Goal: Task Accomplishment & Management: Manage account settings

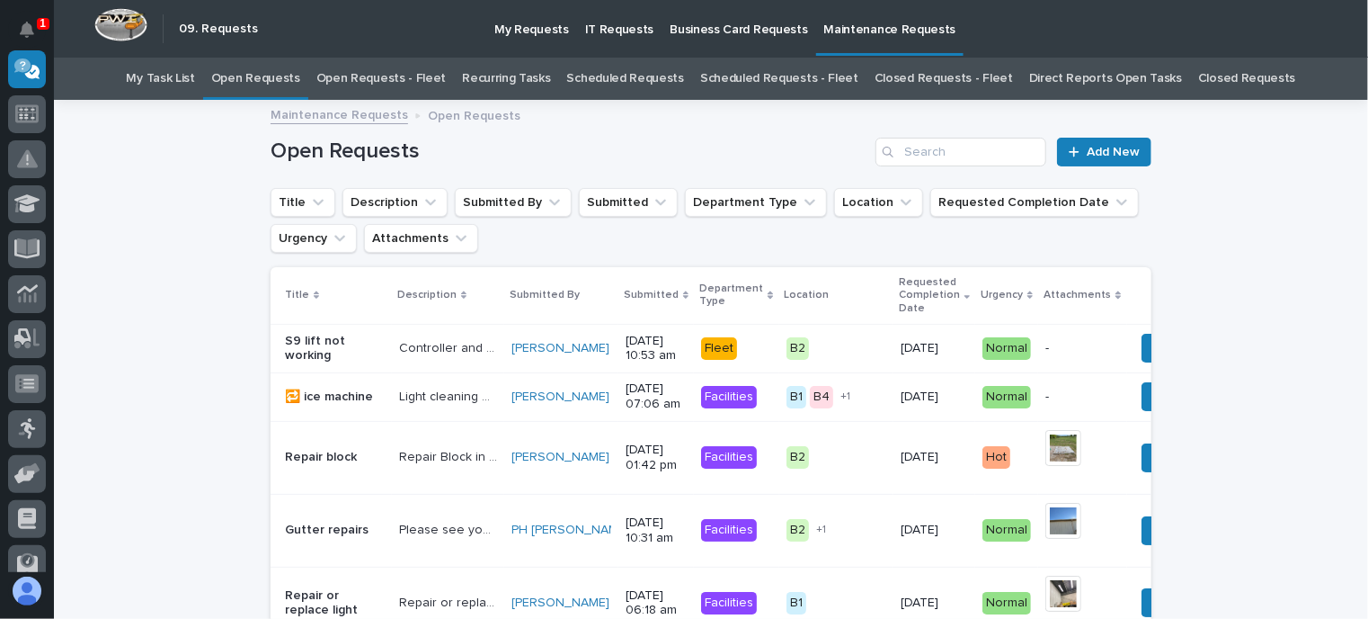
click at [387, 76] on link "Open Requests - Fleet" at bounding box center [381, 79] width 130 height 42
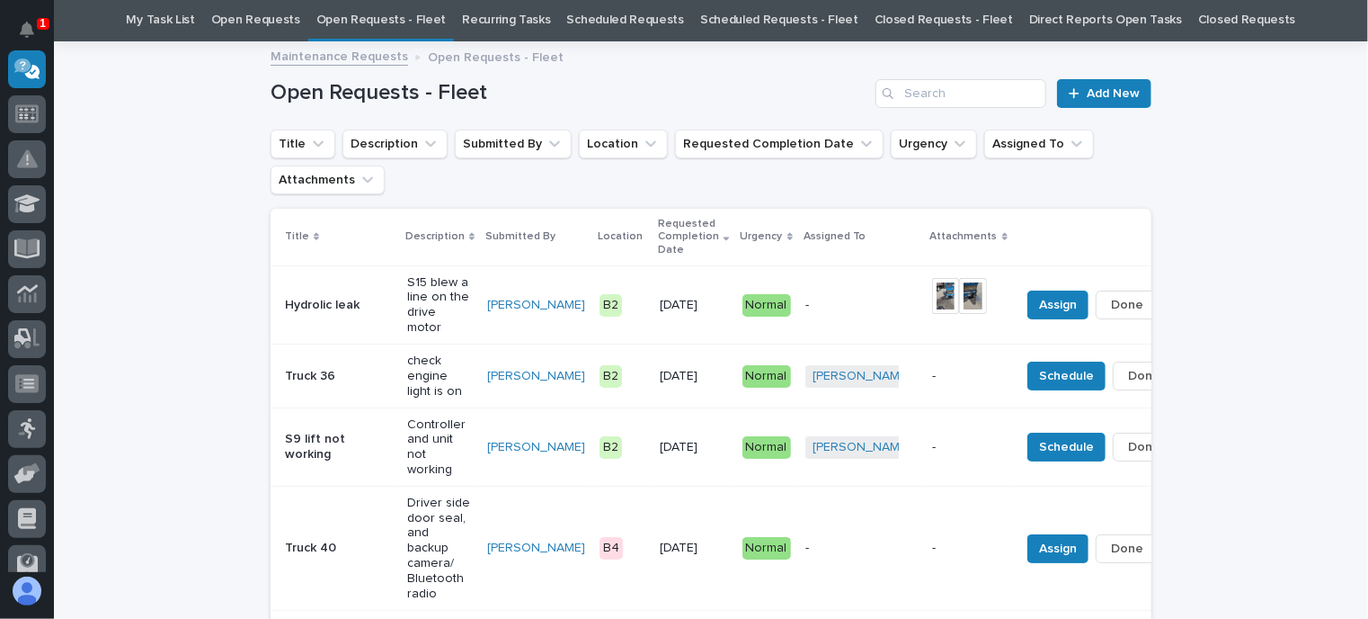
scroll to position [90, 0]
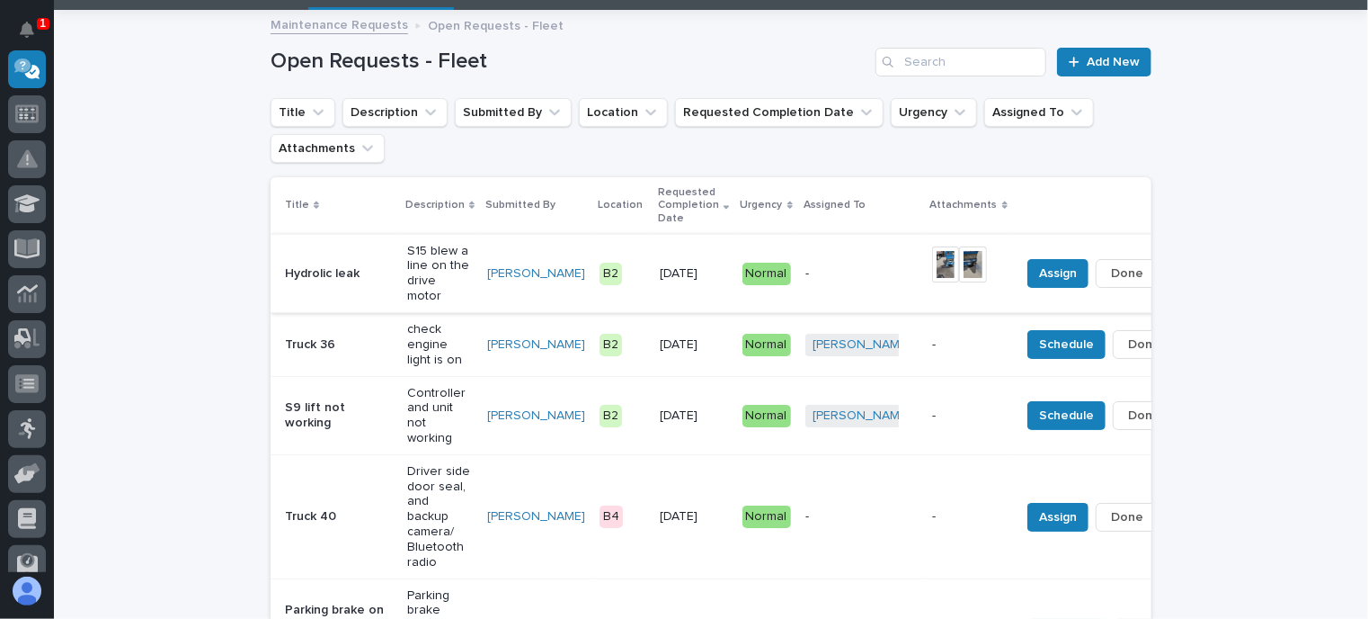
click at [932, 259] on img at bounding box center [946, 264] width 28 height 36
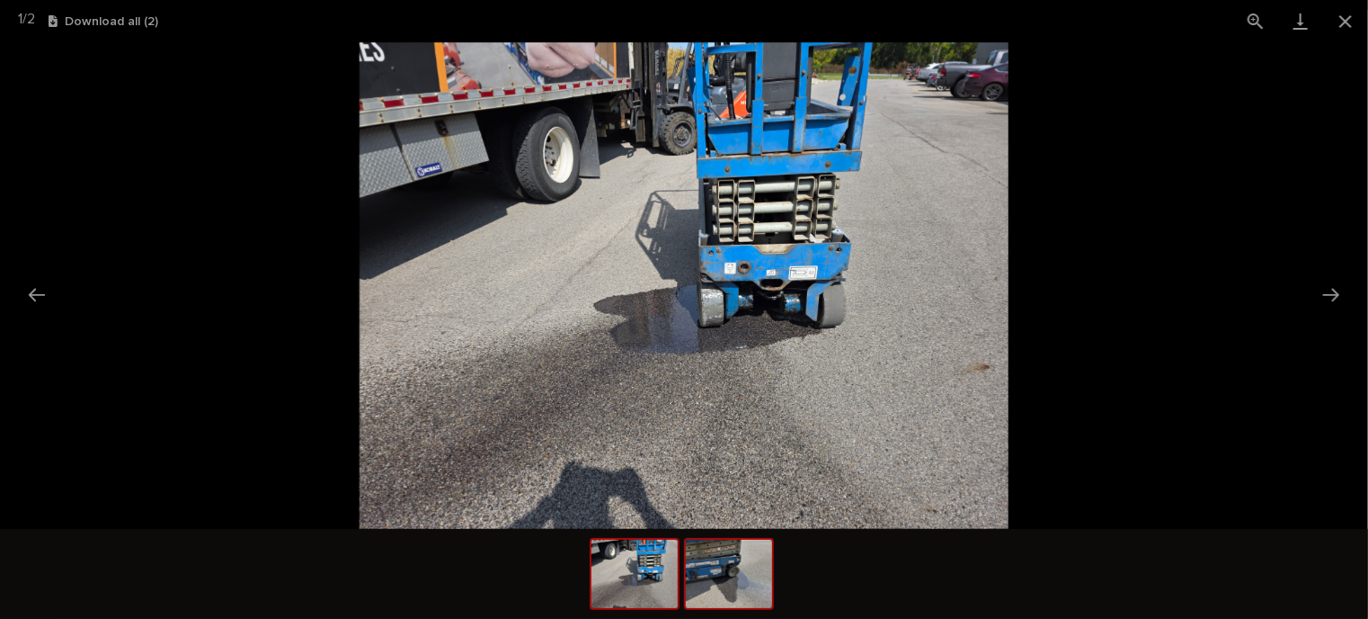
click at [734, 565] on img at bounding box center [729, 573] width 86 height 68
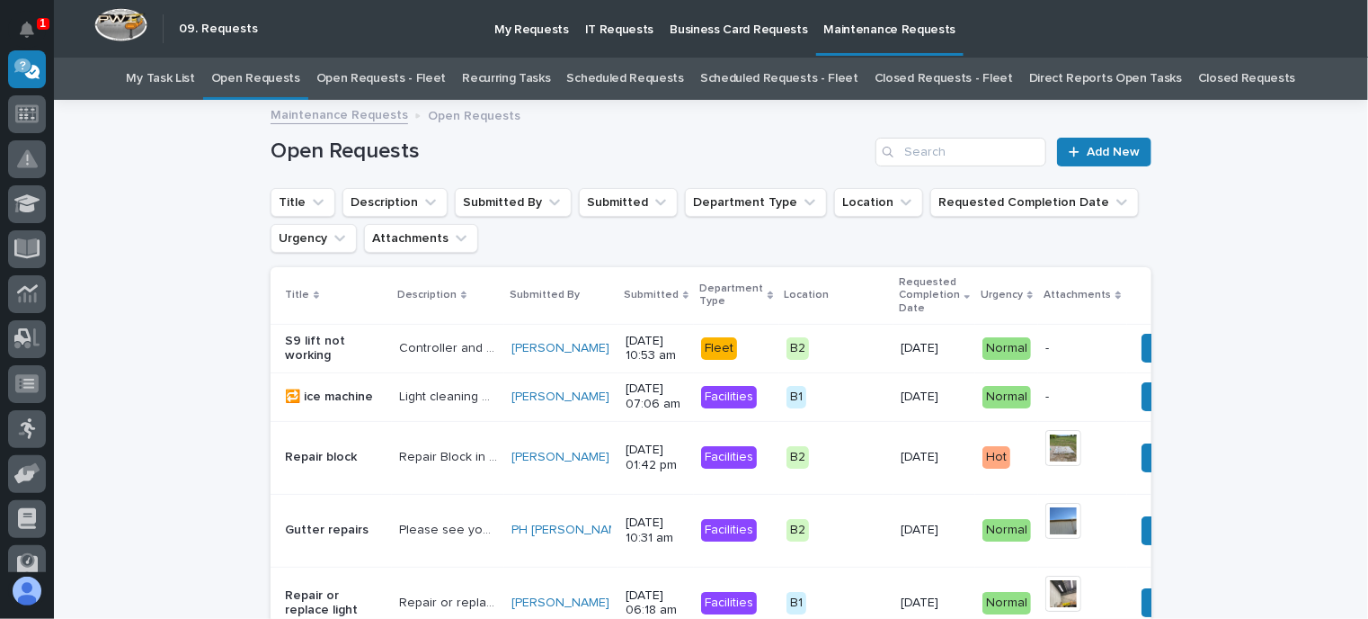
scroll to position [58, 0]
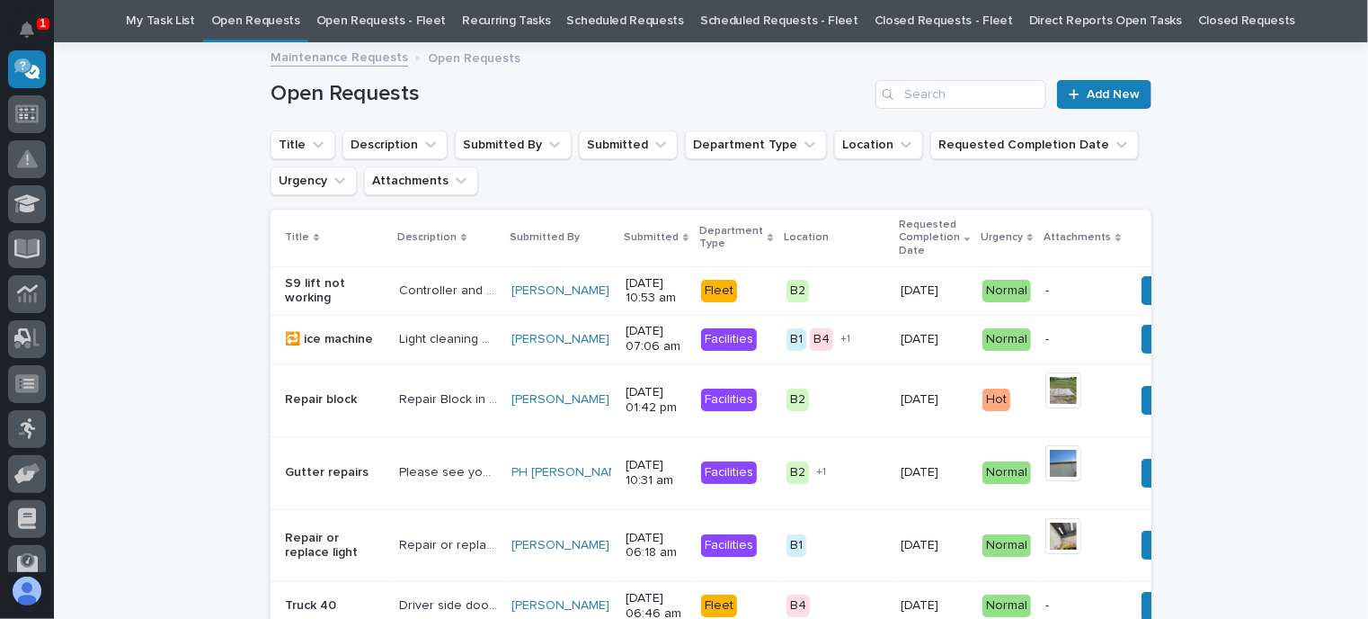
click at [408, 18] on link "Open Requests - Fleet" at bounding box center [381, 21] width 130 height 42
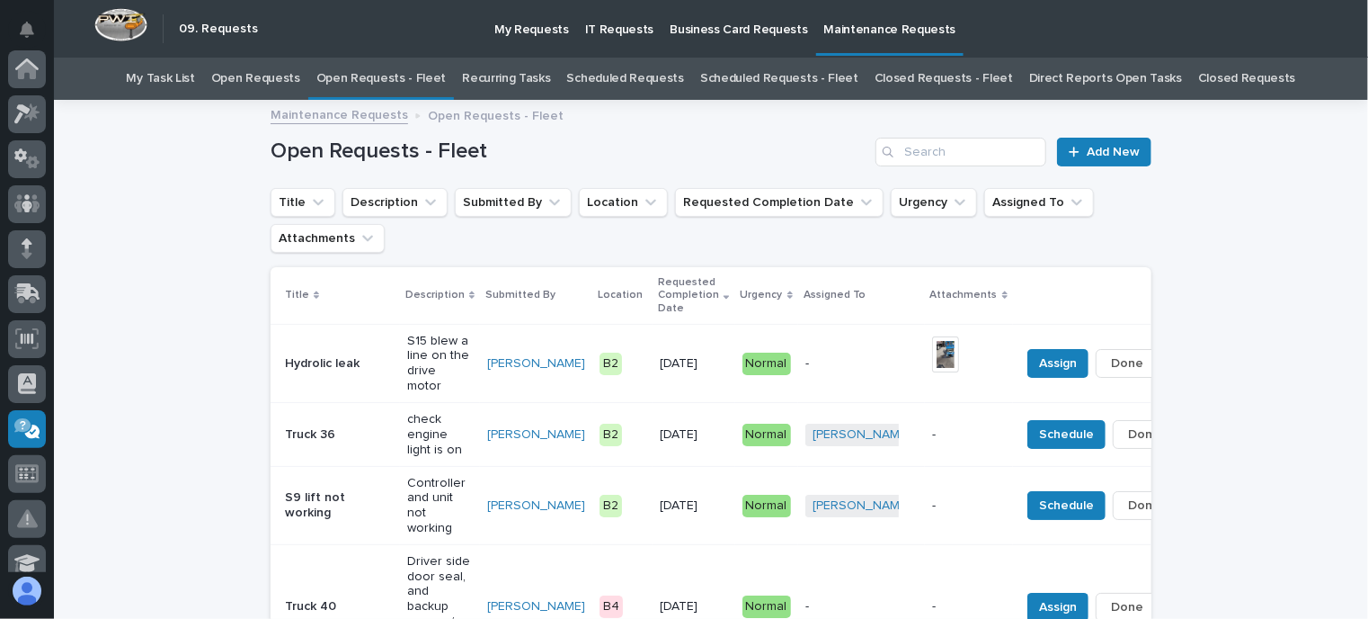
scroll to position [360, 0]
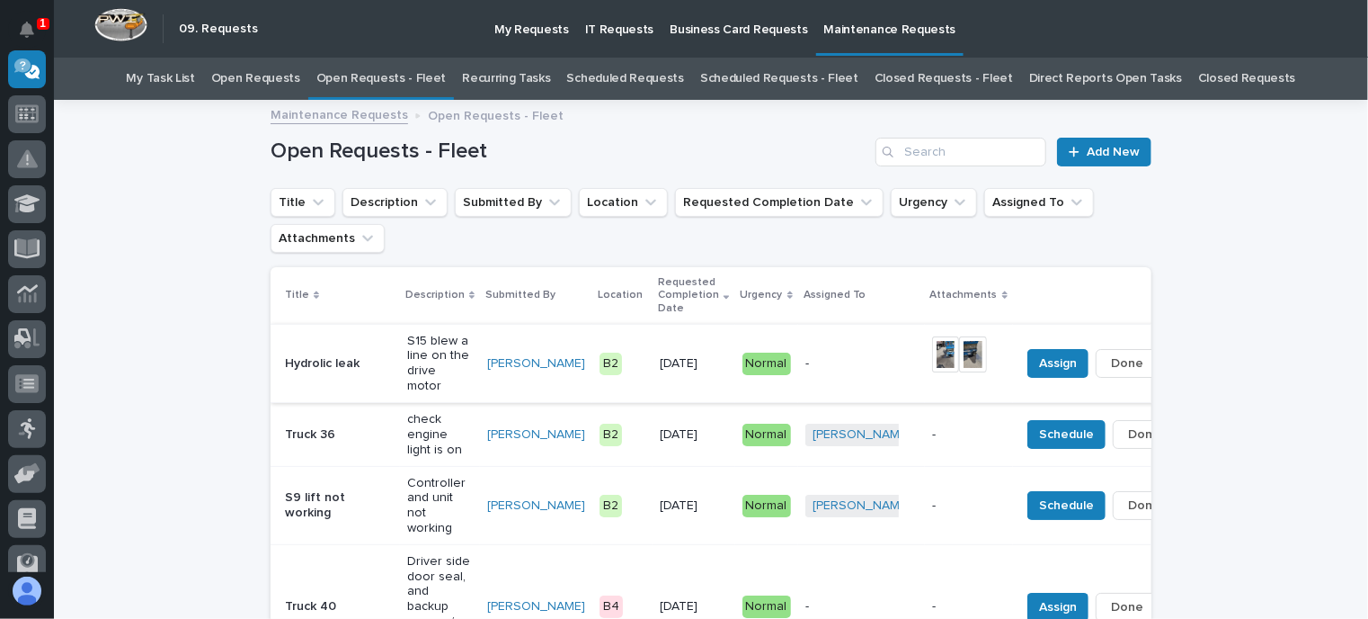
click at [1111, 363] on span "Done" at bounding box center [1127, 363] width 32 height 22
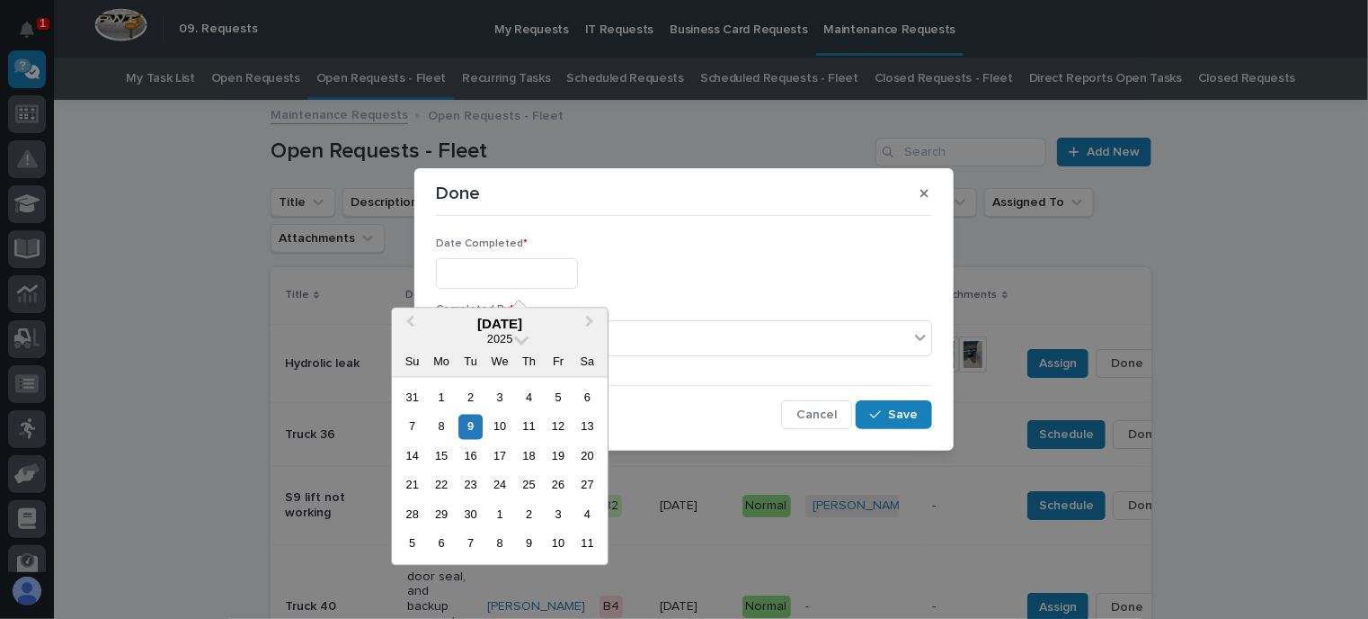
click at [576, 276] on input "text" at bounding box center [507, 273] width 142 height 31
click at [476, 428] on div "9" at bounding box center [471, 426] width 24 height 24
type input "**********"
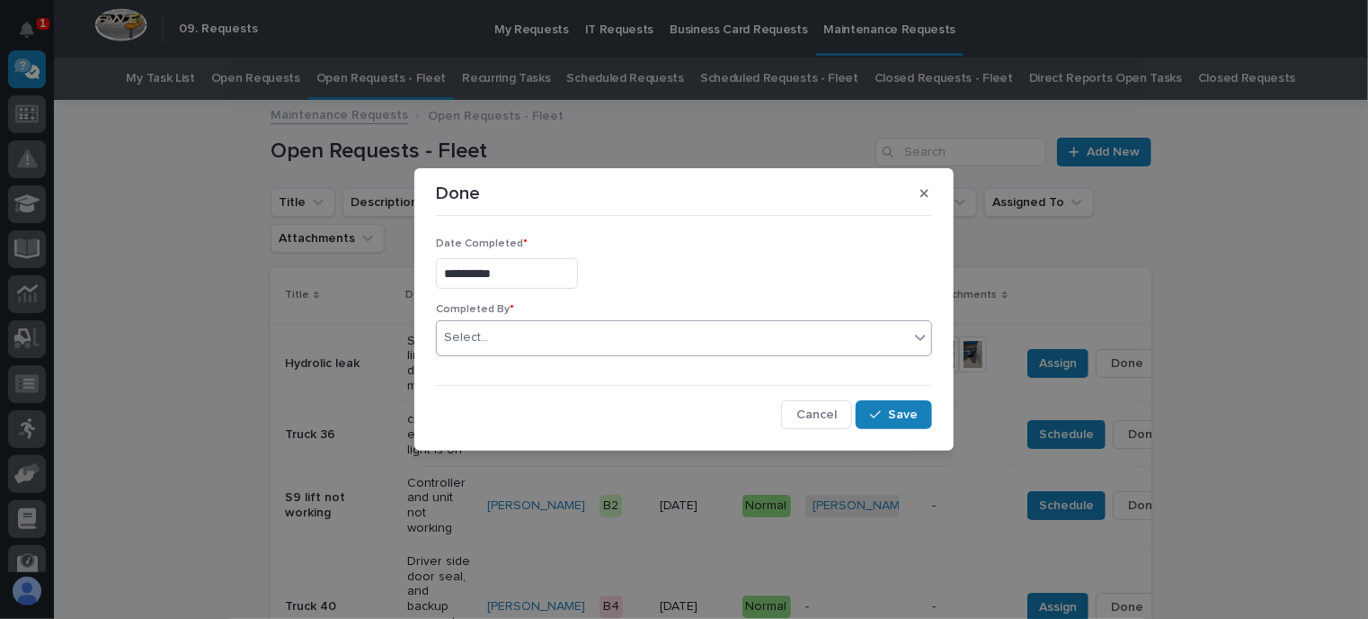
click at [922, 343] on icon at bounding box center [921, 337] width 18 height 18
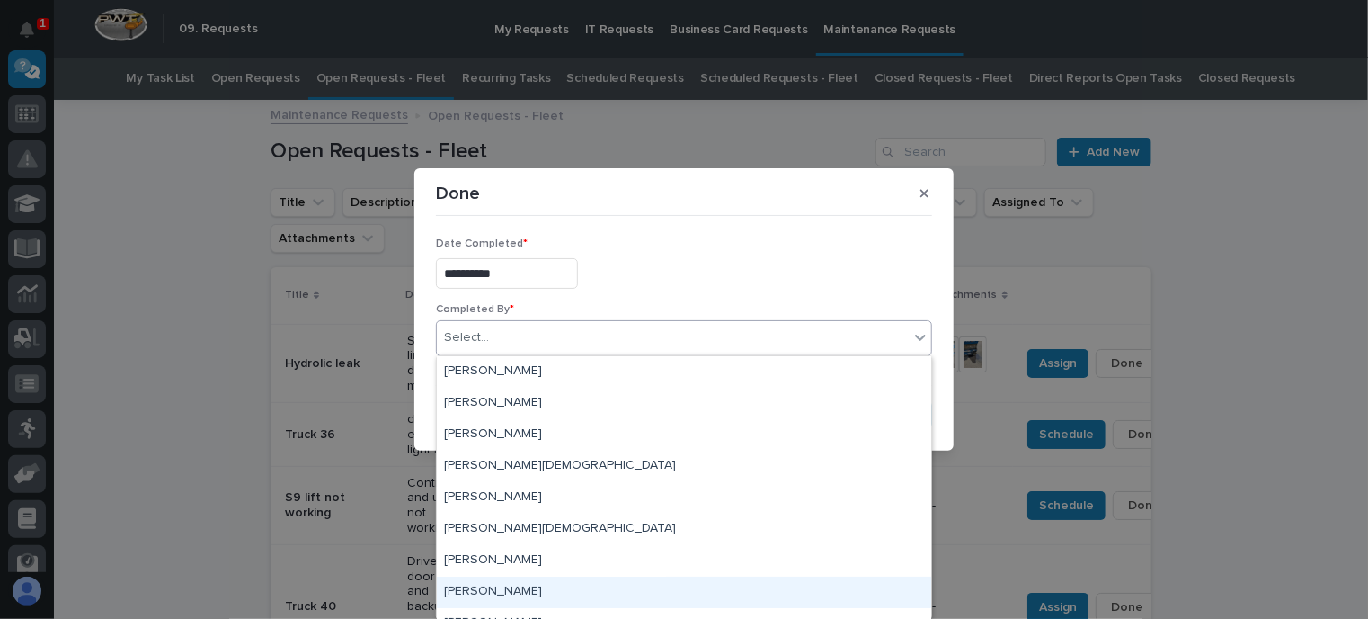
click at [515, 589] on div "[PERSON_NAME]" at bounding box center [684, 591] width 494 height 31
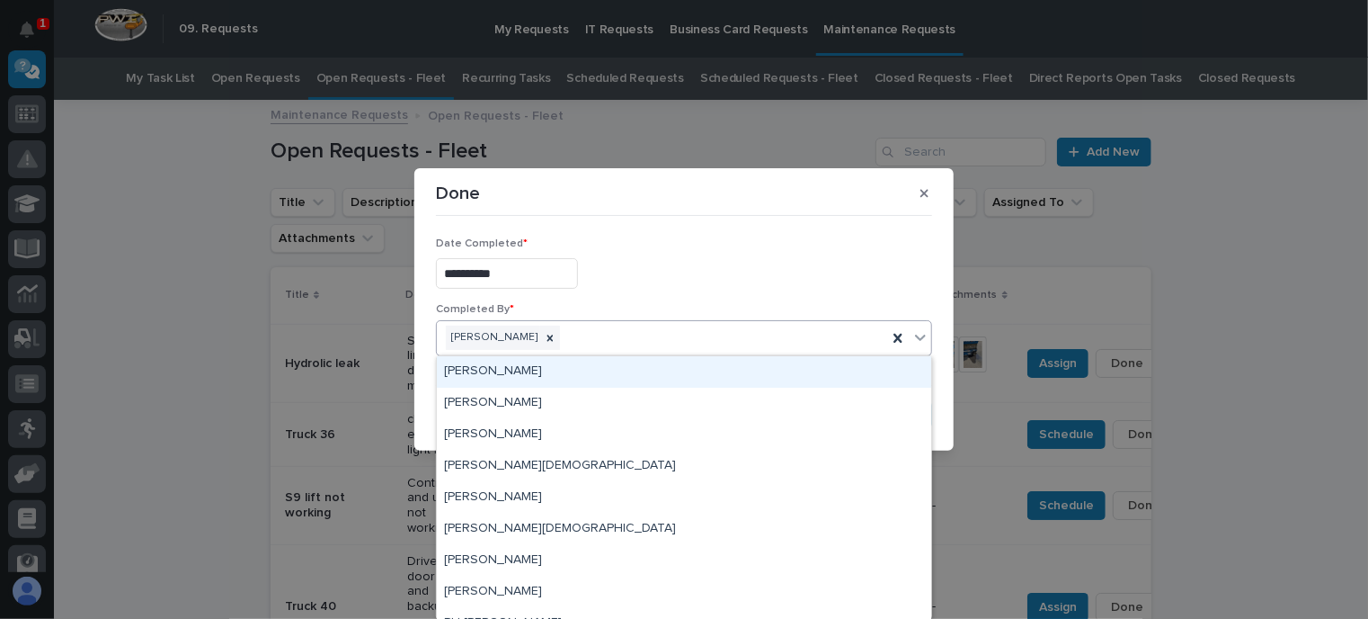
click at [924, 340] on icon at bounding box center [921, 337] width 18 height 18
click at [500, 337] on div "[PERSON_NAME]" at bounding box center [493, 337] width 94 height 24
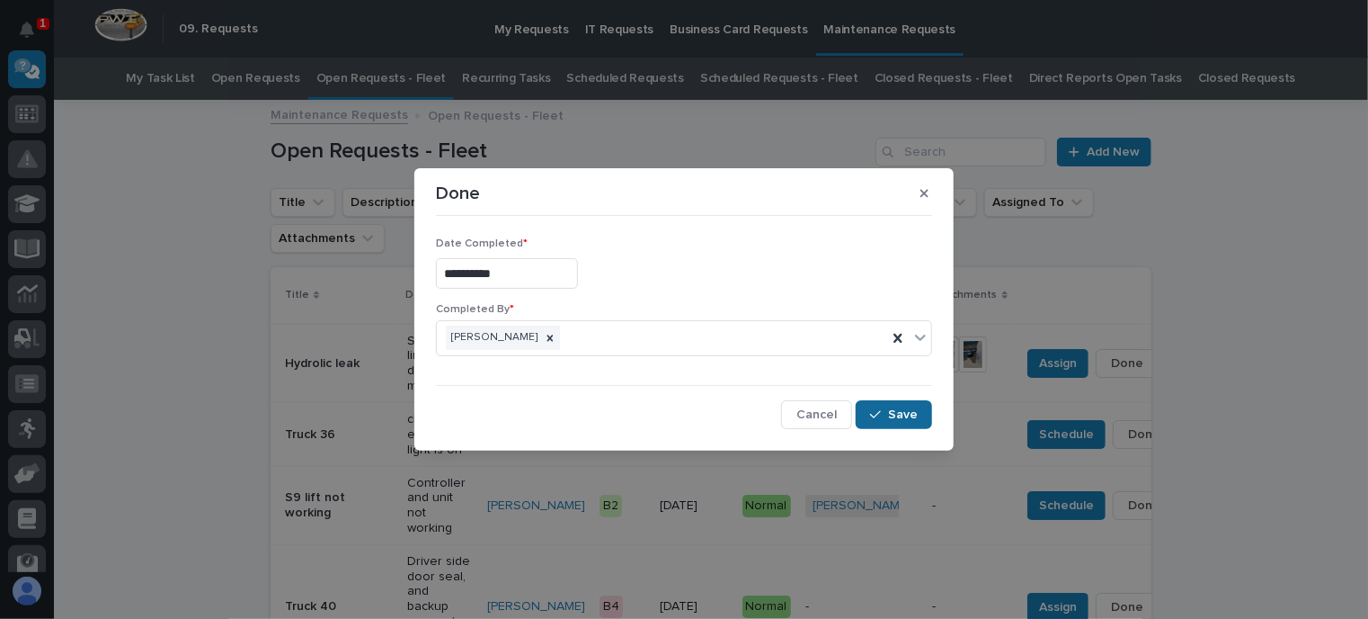
click at [874, 411] on icon "button" at bounding box center [875, 414] width 11 height 13
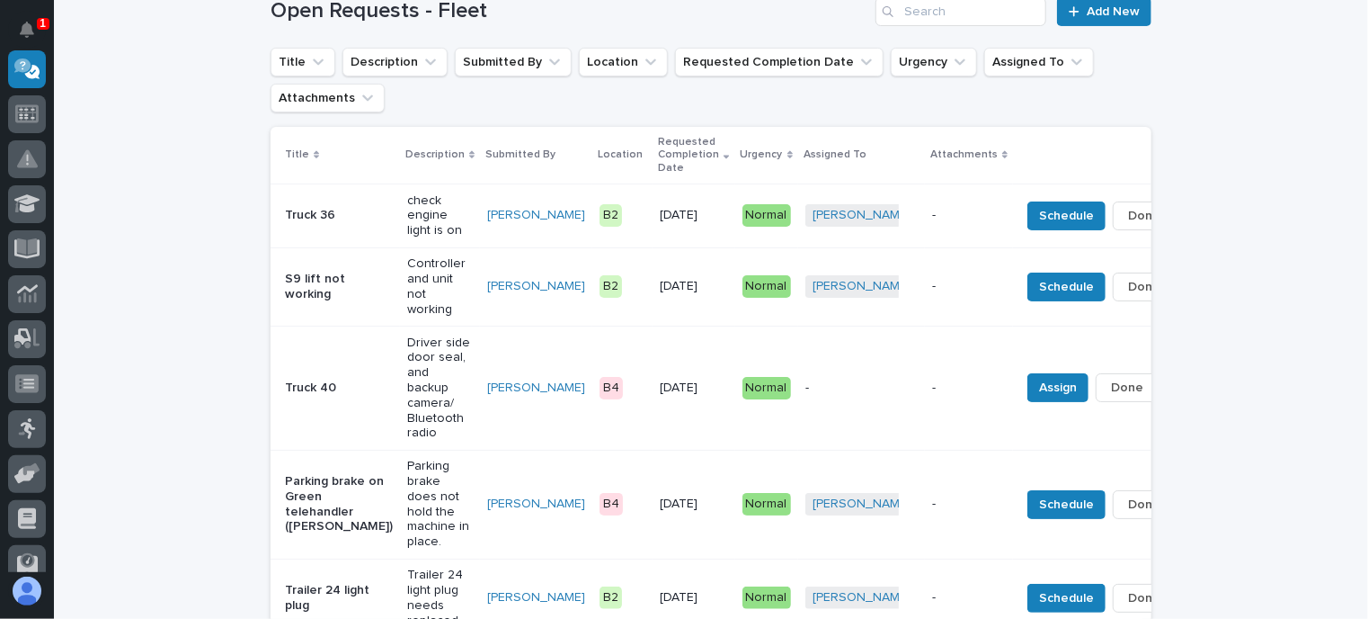
scroll to position [180, 0]
